Goal: Check status: Check status

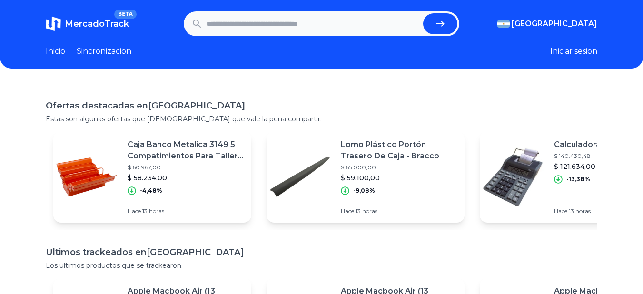
click at [349, 32] on input "text" at bounding box center [313, 23] width 213 height 21
type input "*"
type input "**********"
click at [423, 13] on button "submit" at bounding box center [440, 23] width 34 height 21
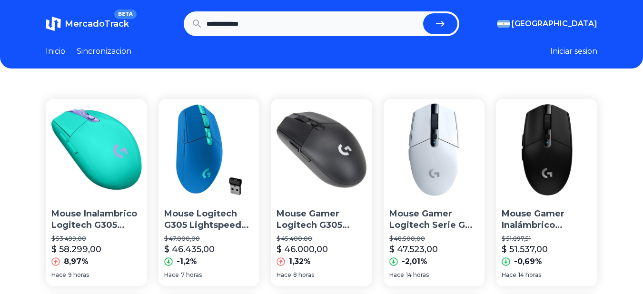
click at [549, 167] on img at bounding box center [546, 149] width 101 height 101
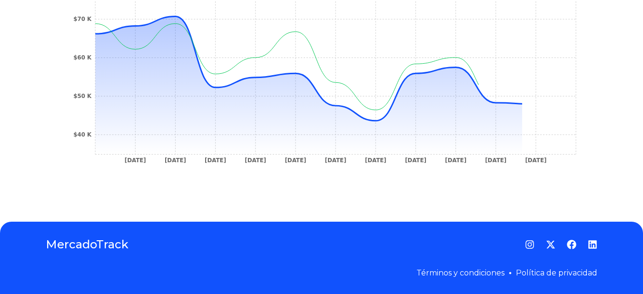
scroll to position [310, 0]
